Goal: Task Accomplishment & Management: Use online tool/utility

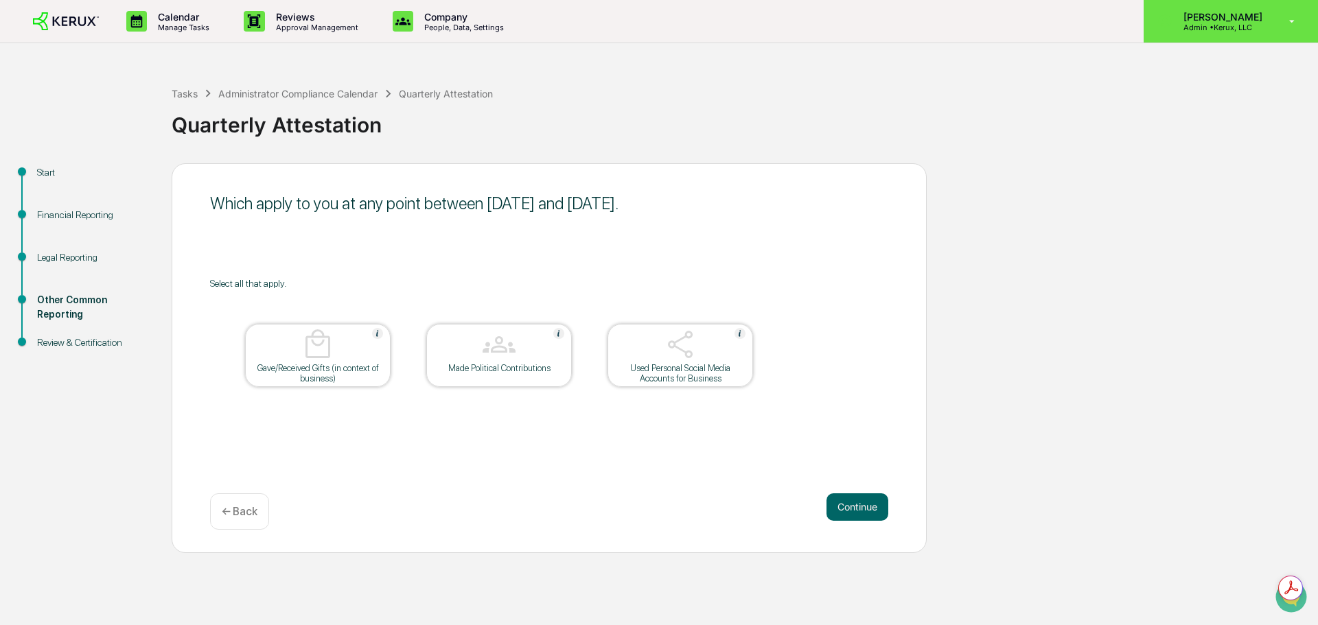
click at [1218, 32] on p "Admin • Kerux, LLC" at bounding box center [1221, 28] width 97 height 10
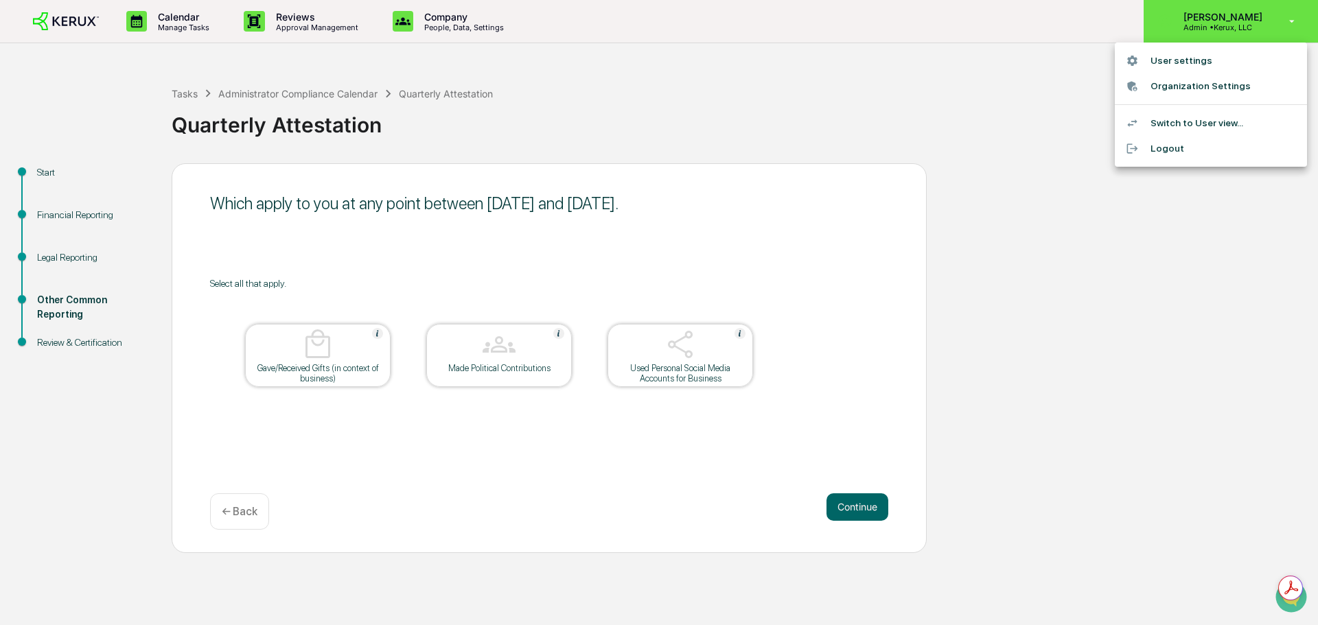
click at [1218, 33] on div at bounding box center [659, 312] width 1318 height 625
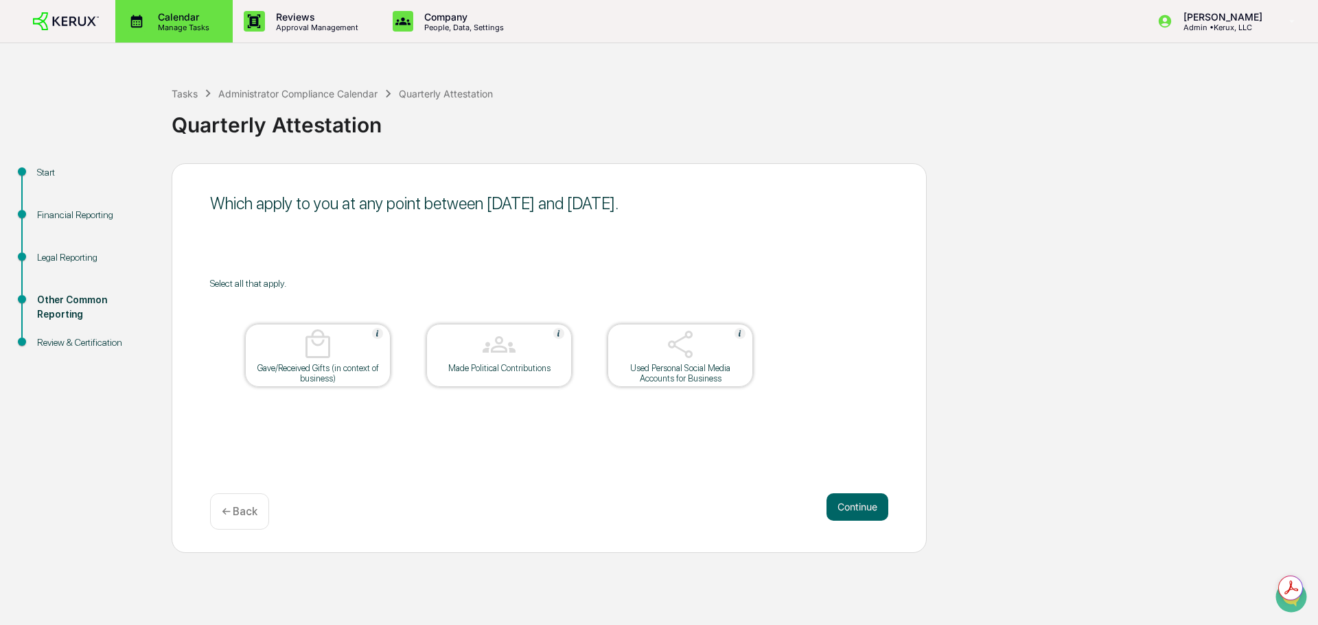
click at [191, 12] on p "Calendar" at bounding box center [181, 17] width 69 height 12
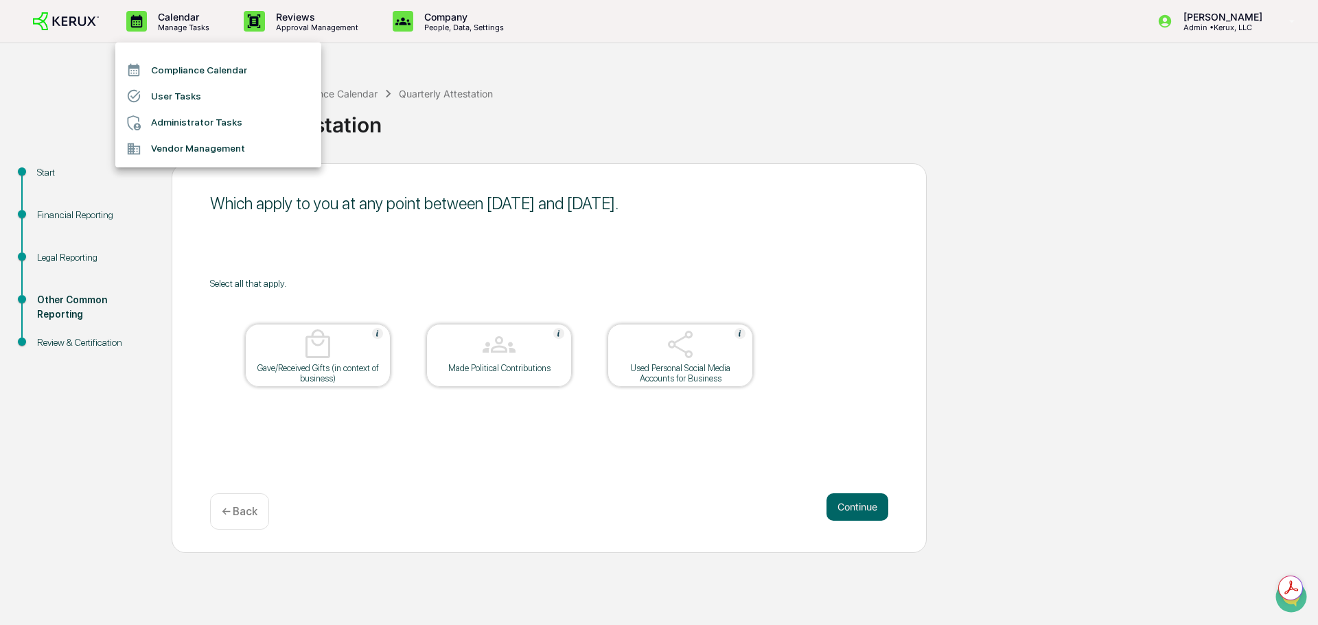
click at [203, 121] on li "Administrator Tasks" at bounding box center [218, 123] width 206 height 26
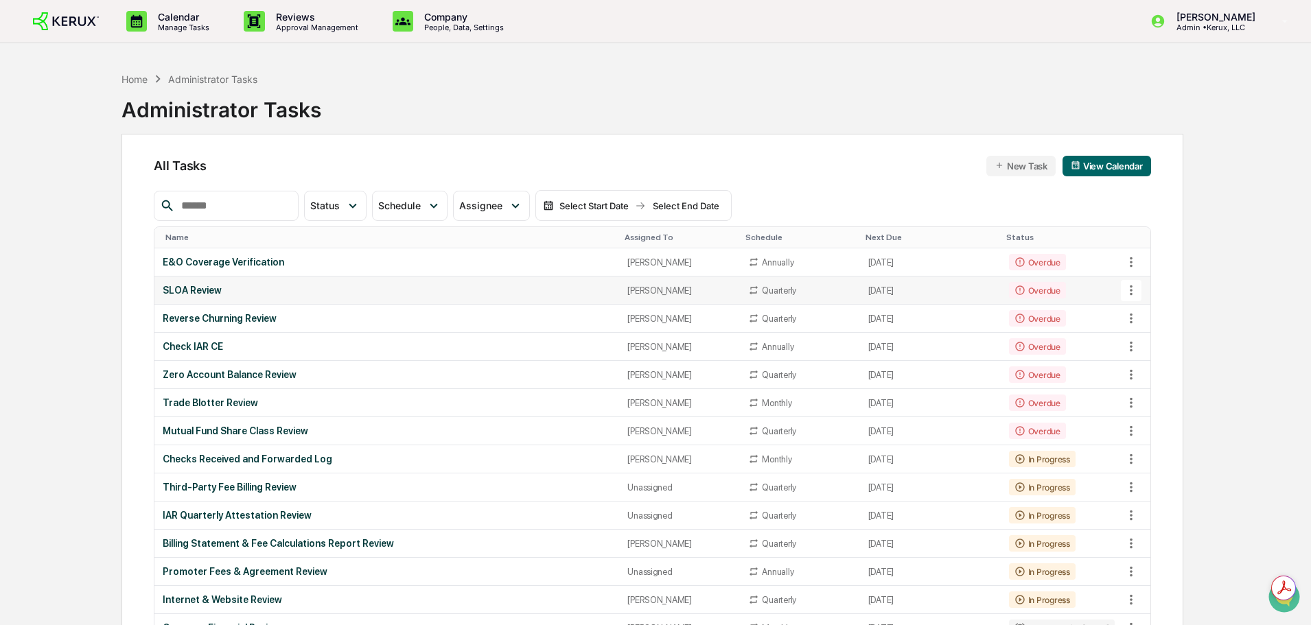
click at [197, 288] on div "SLOA Review" at bounding box center [387, 290] width 448 height 11
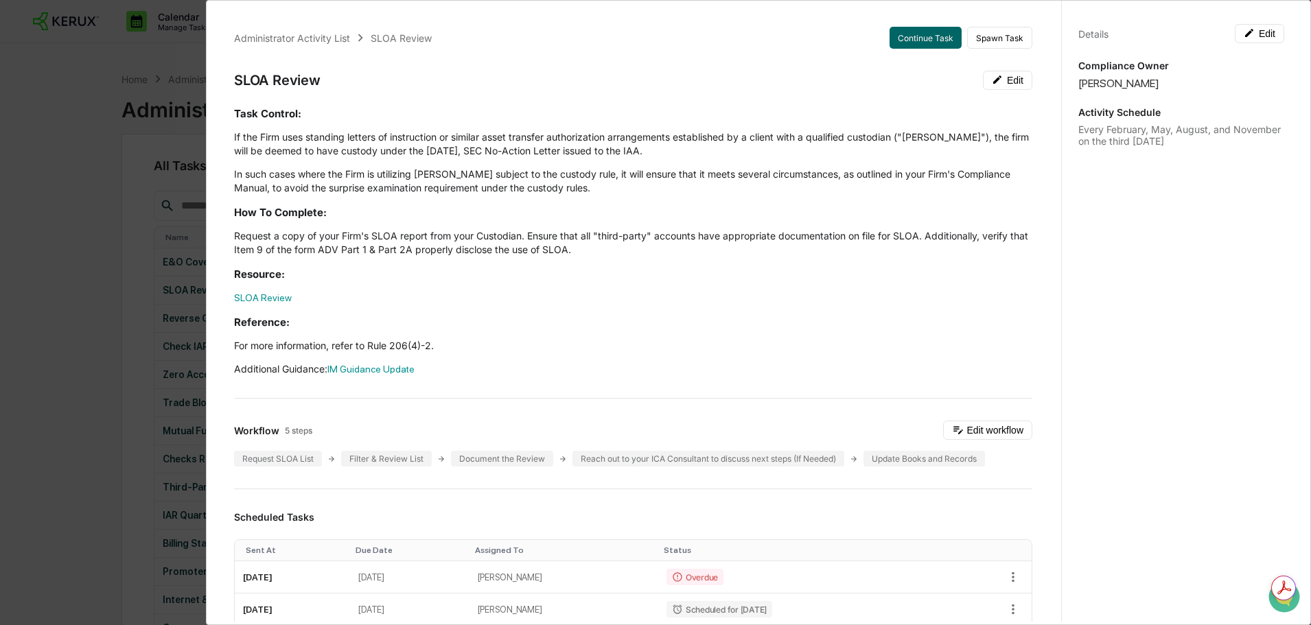
click at [115, 260] on div "Administrator Activity List SLOA Review Continue Task Spawn Task SLOA Review Ed…" at bounding box center [655, 312] width 1311 height 625
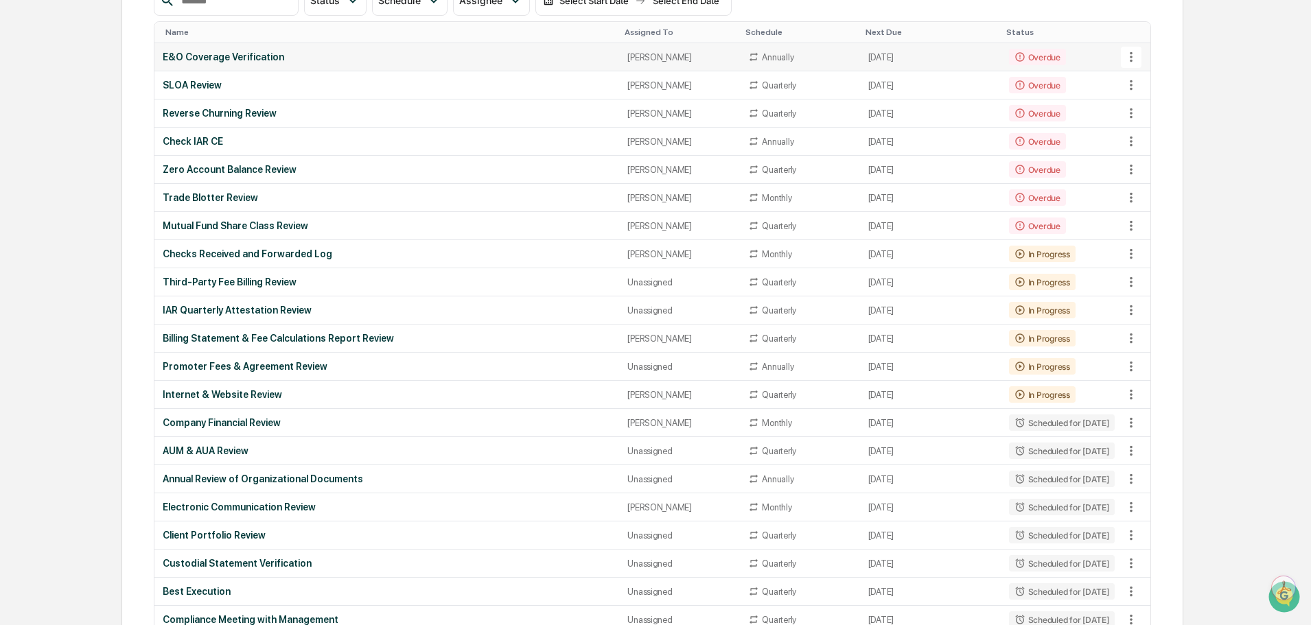
scroll to position [206, 0]
click at [628, 282] on div "Unassigned" at bounding box center [680, 282] width 104 height 10
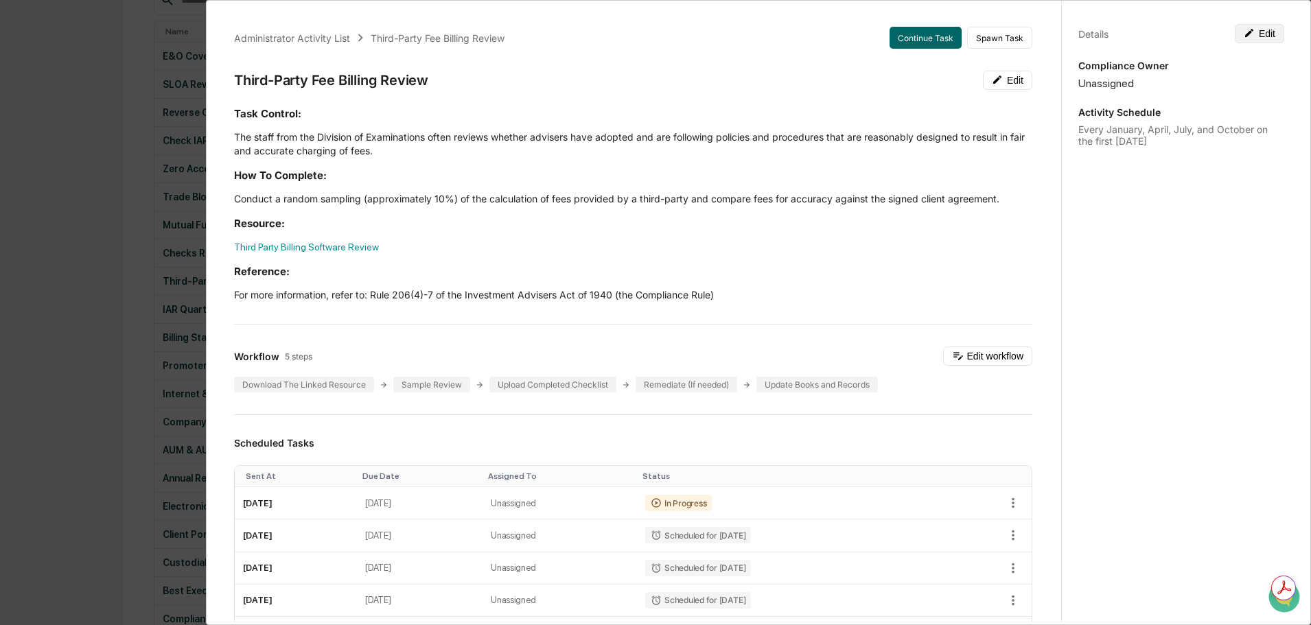
click at [1267, 38] on button "Edit" at bounding box center [1259, 33] width 49 height 19
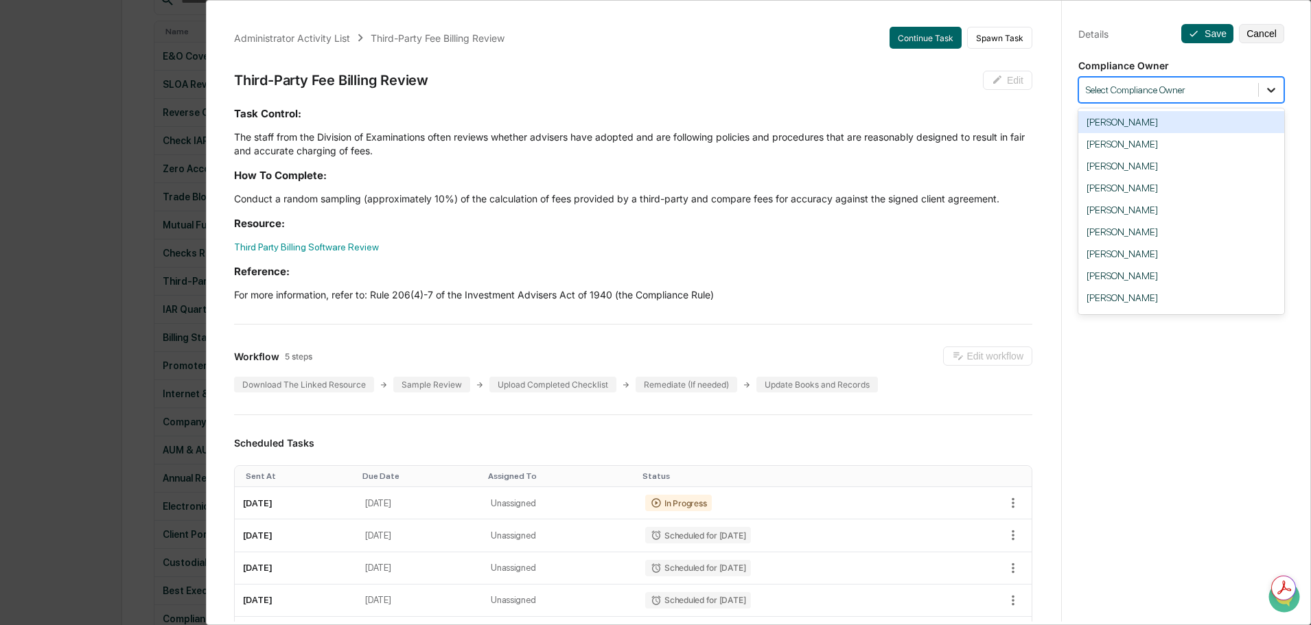
click at [1265, 87] on icon at bounding box center [1272, 90] width 14 height 14
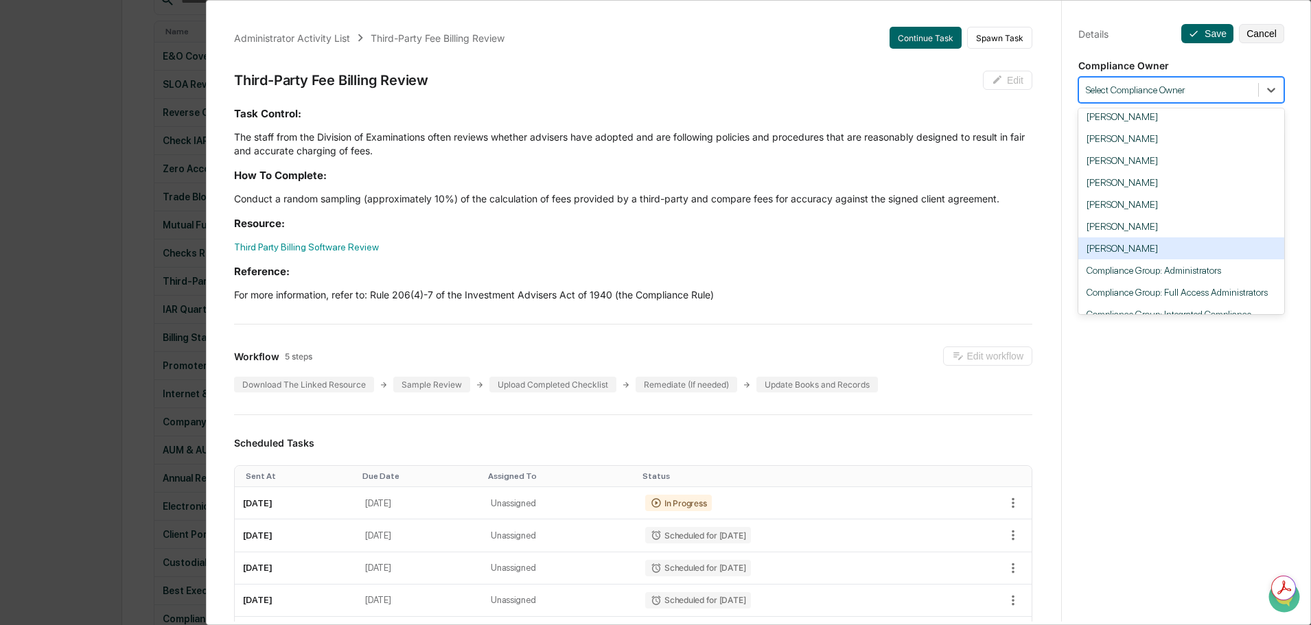
click at [1156, 260] on div "[PERSON_NAME]" at bounding box center [1182, 249] width 206 height 22
